Goal: Use online tool/utility: Utilize a website feature to perform a specific function

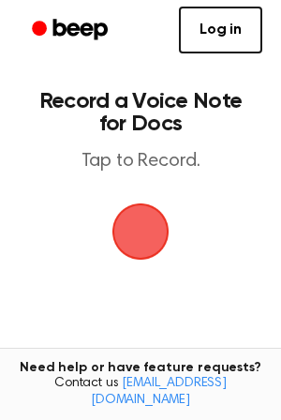
click at [131, 223] on span "button" at bounding box center [140, 231] width 53 height 53
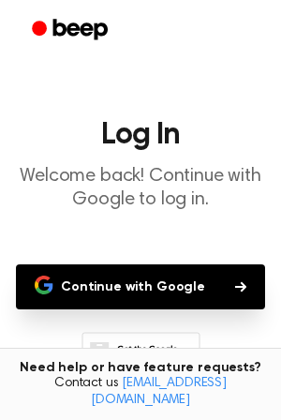
click at [130, 290] on button "Continue with Google" at bounding box center [140, 286] width 249 height 45
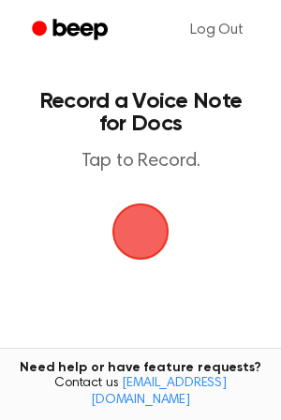
drag, startPoint x: 151, startPoint y: 248, endPoint x: 114, endPoint y: 243, distance: 36.9
click at [113, 245] on span "button" at bounding box center [141, 231] width 57 height 57
click at [120, 238] on span "button" at bounding box center [140, 231] width 53 height 53
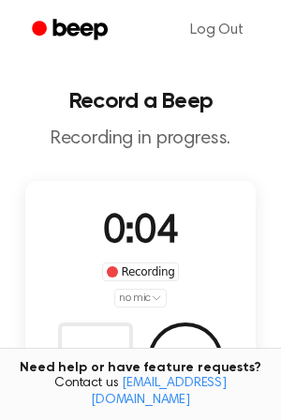
click at [193, 346] on button "Save" at bounding box center [185, 360] width 75 height 75
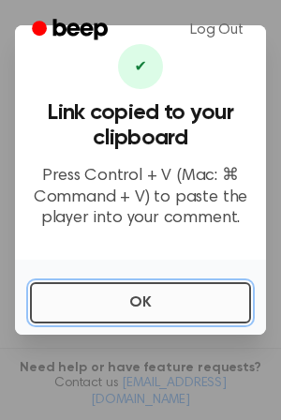
click at [170, 308] on button "OK" at bounding box center [140, 302] width 221 height 41
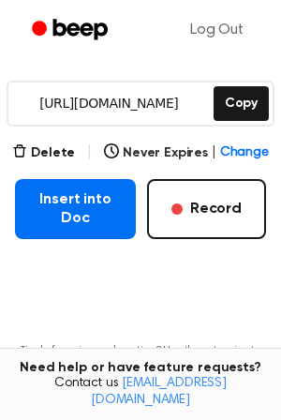
scroll to position [276, 0]
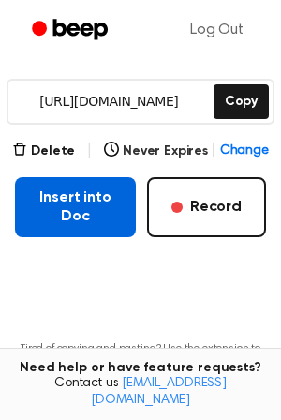
click at [88, 205] on button "Insert into Doc" at bounding box center [75, 207] width 121 height 60
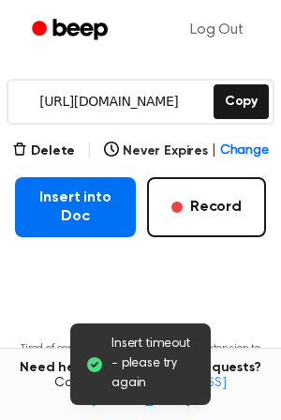
click at [220, 91] on button "Copy" at bounding box center [241, 101] width 55 height 35
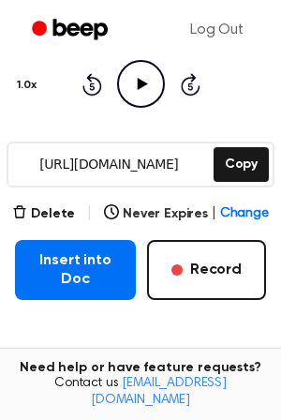
scroll to position [204, 0]
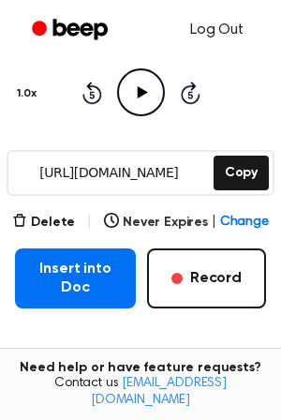
click at [221, 24] on link "Log Out" at bounding box center [217, 30] width 91 height 45
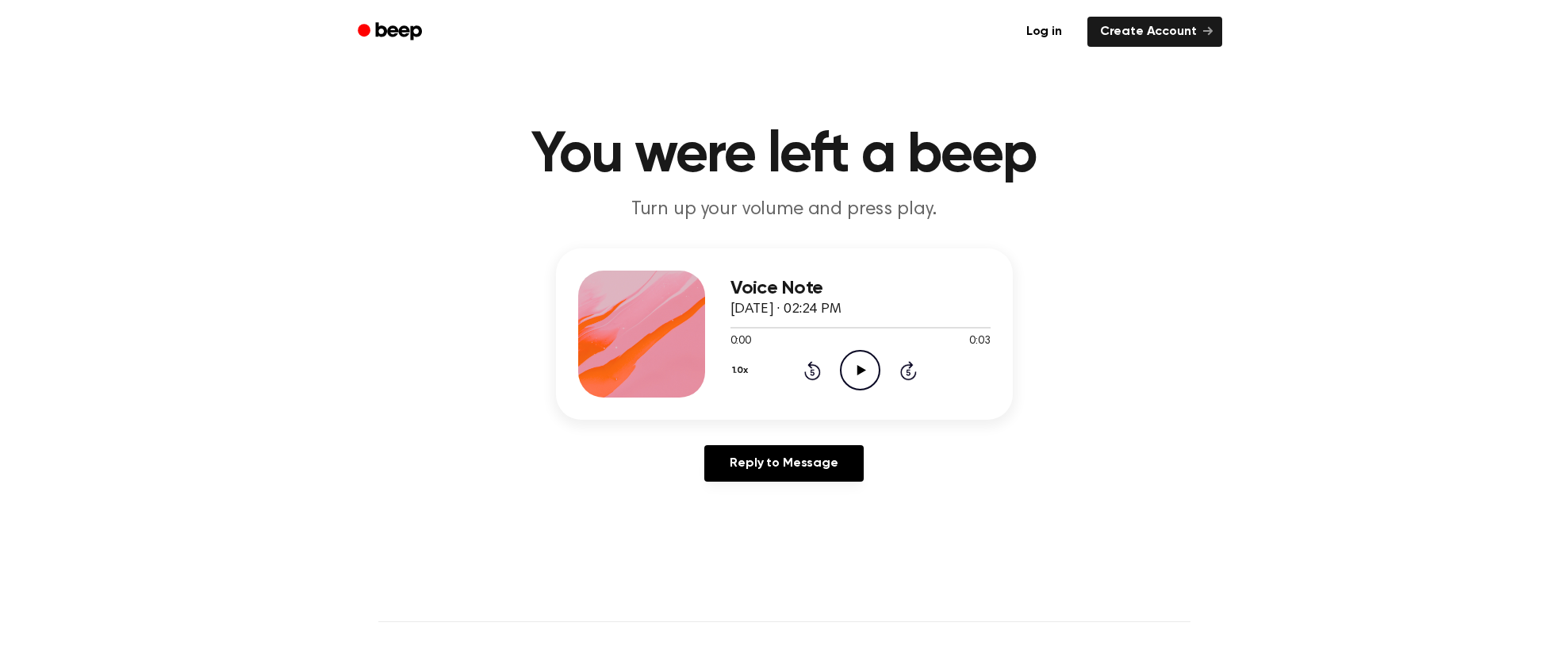
click at [853, 374] on icon "Play Audio" at bounding box center [860, 370] width 41 height 41
click at [854, 380] on icon "Play Audio" at bounding box center [860, 370] width 41 height 41
